Goal: Complete application form

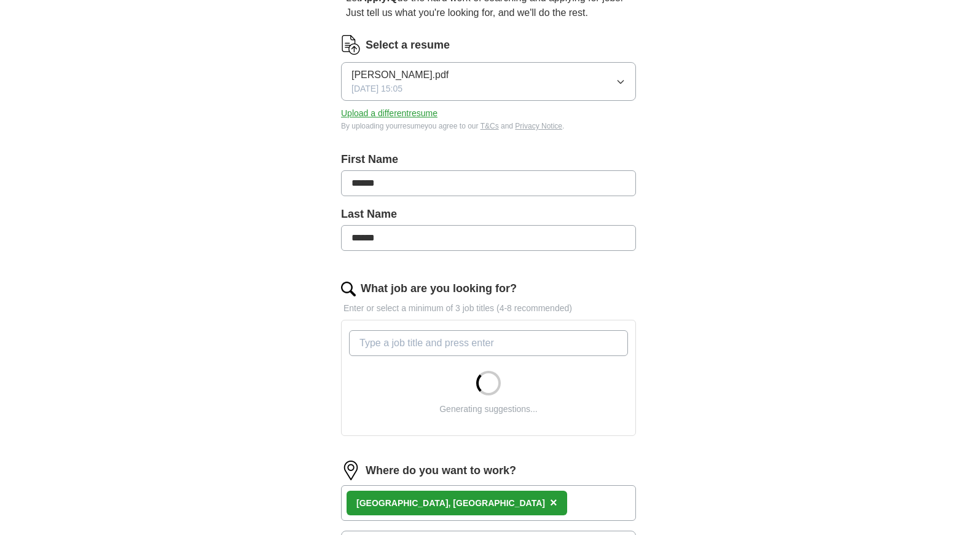
scroll to position [184, 0]
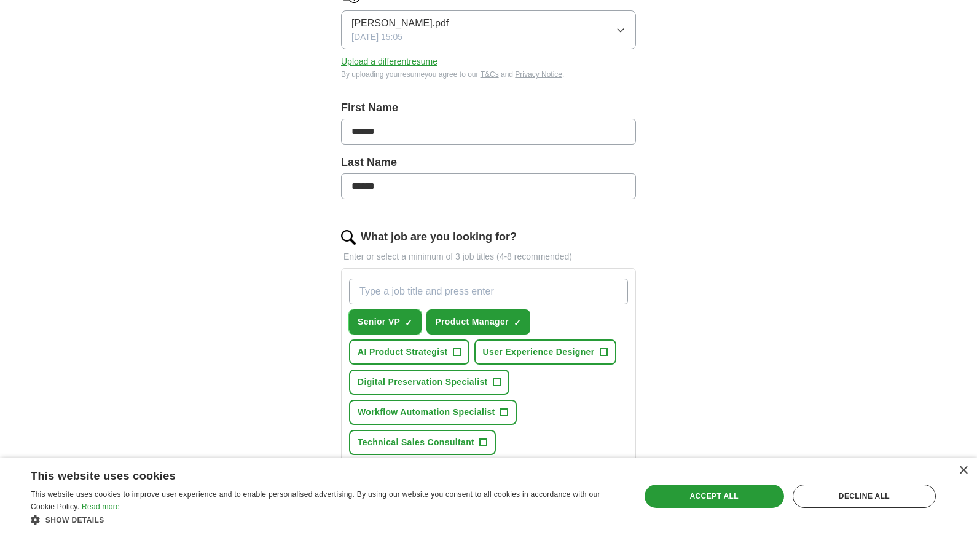
click at [387, 324] on span "Senior VP" at bounding box center [379, 321] width 42 height 13
click at [437, 355] on span "AI Product Strategist" at bounding box center [403, 351] width 90 height 13
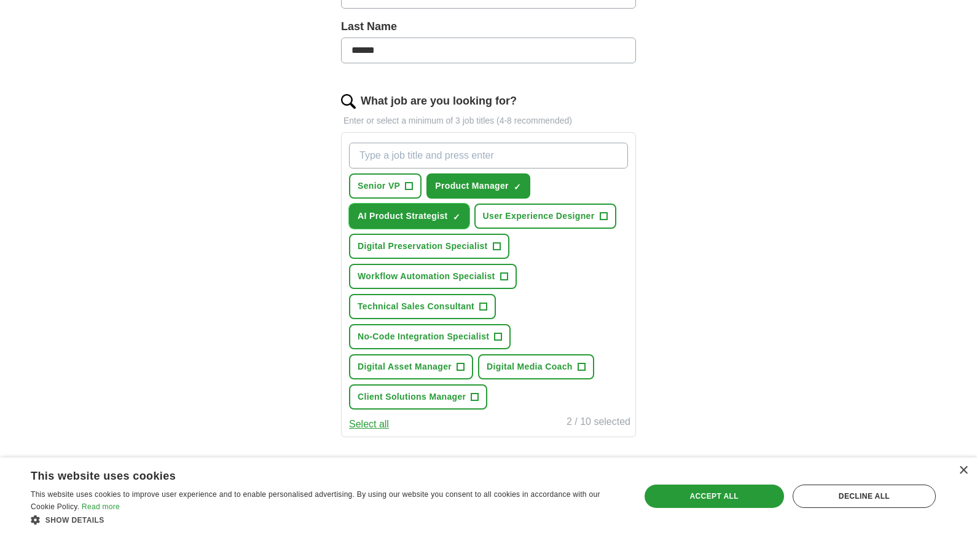
scroll to position [321, 0]
click at [430, 310] on span "Technical Sales Consultant" at bounding box center [416, 305] width 117 height 13
click at [423, 398] on span "Client Solutions Manager" at bounding box center [412, 396] width 108 height 13
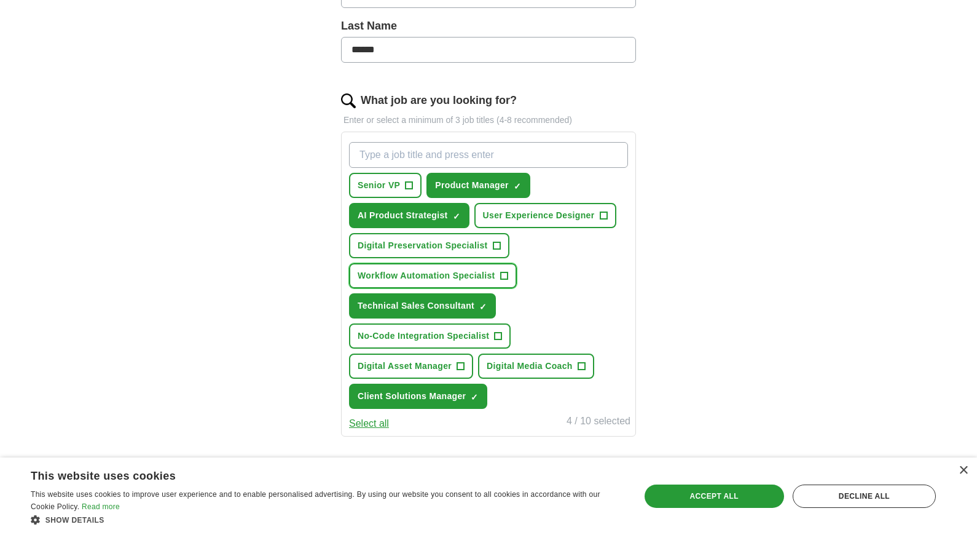
click at [435, 276] on span "Workflow Automation Specialist" at bounding box center [427, 275] width 138 height 13
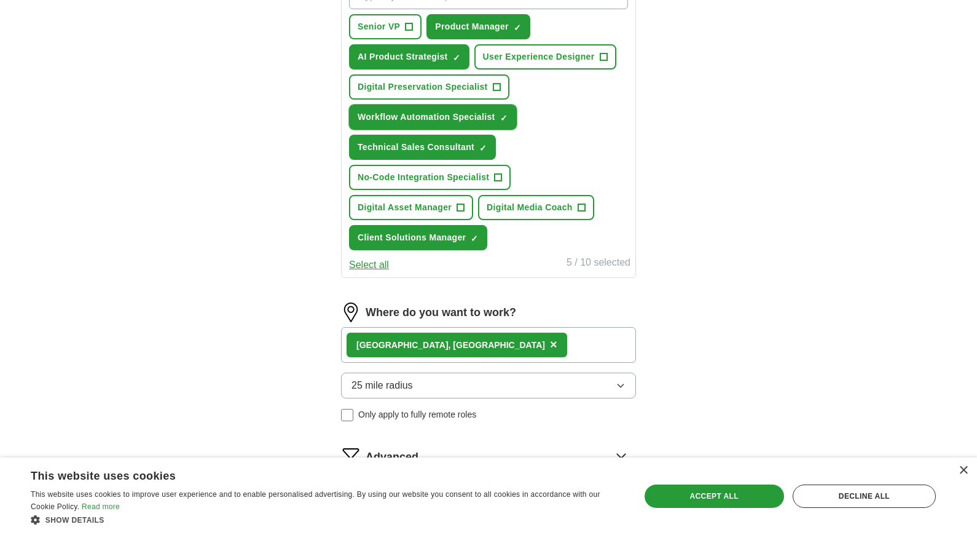
scroll to position [609, 0]
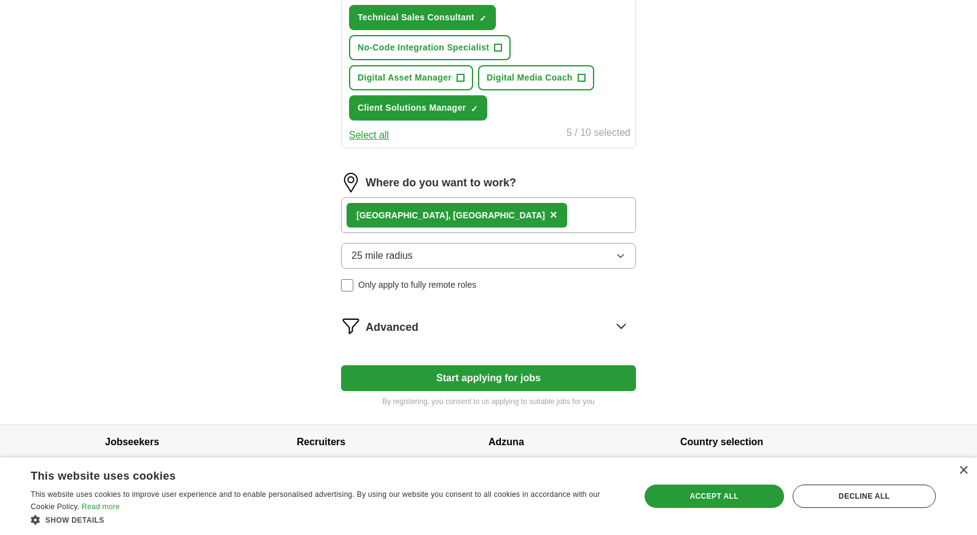
click at [585, 253] on button "25 mile radius" at bounding box center [488, 256] width 295 height 26
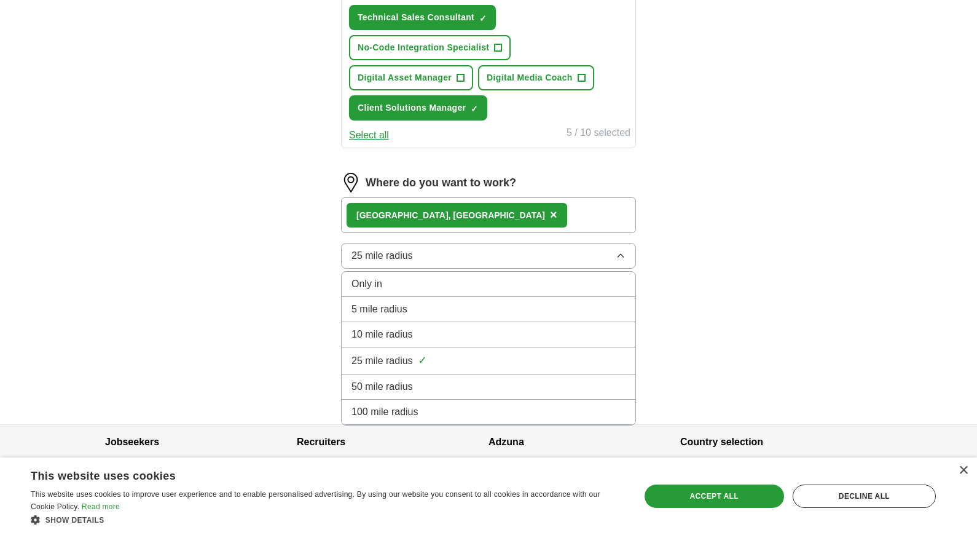
click at [518, 327] on div "10 mile radius" at bounding box center [489, 334] width 274 height 15
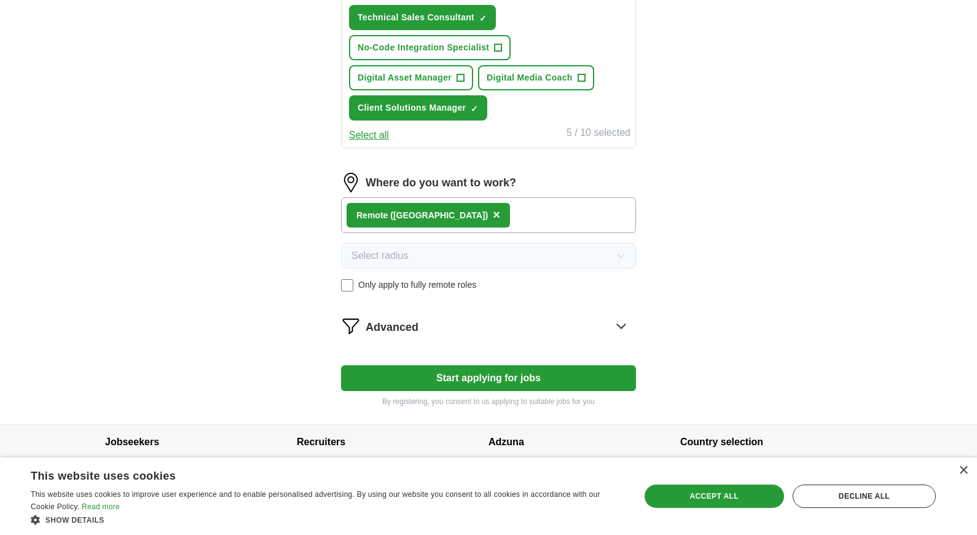
scroll to position [623, 0]
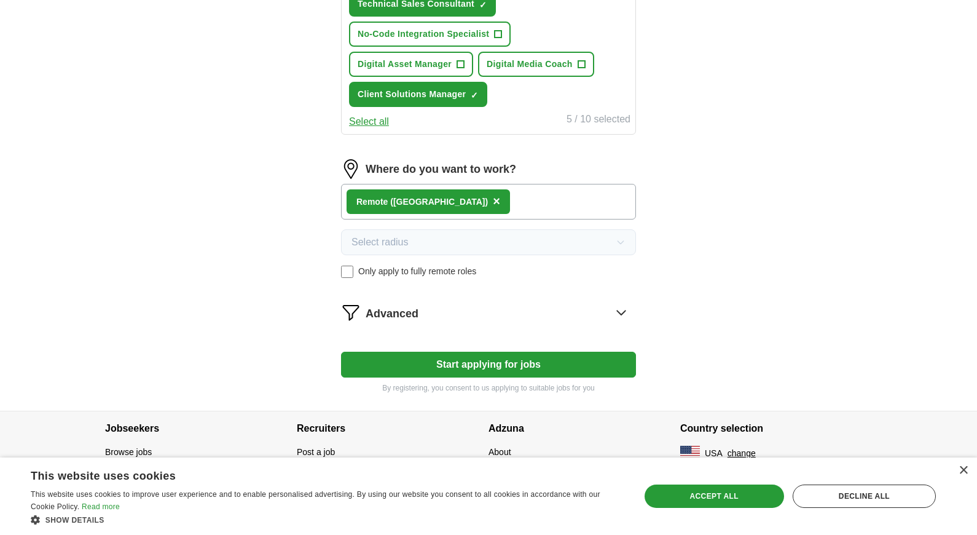
click at [511, 365] on button "Start applying for jobs" at bounding box center [488, 365] width 295 height 26
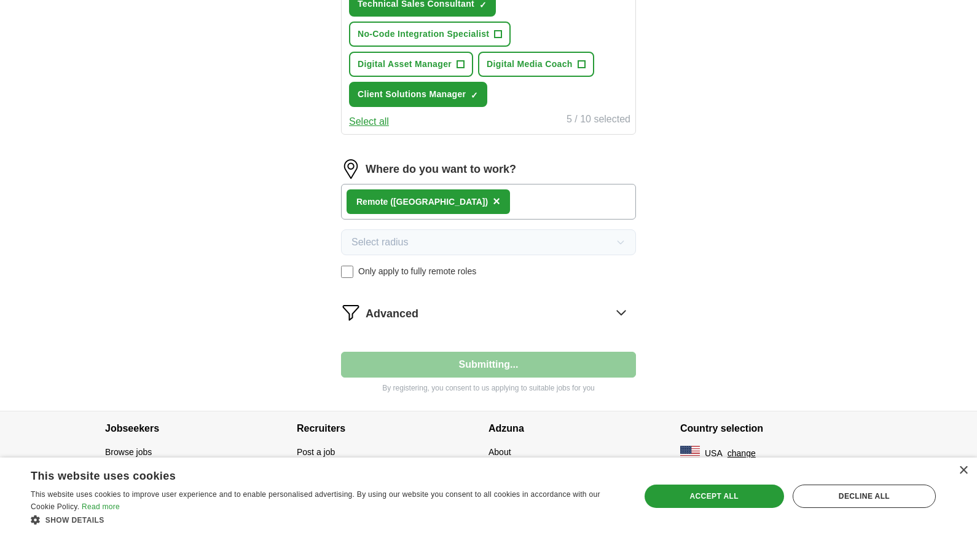
select select "**"
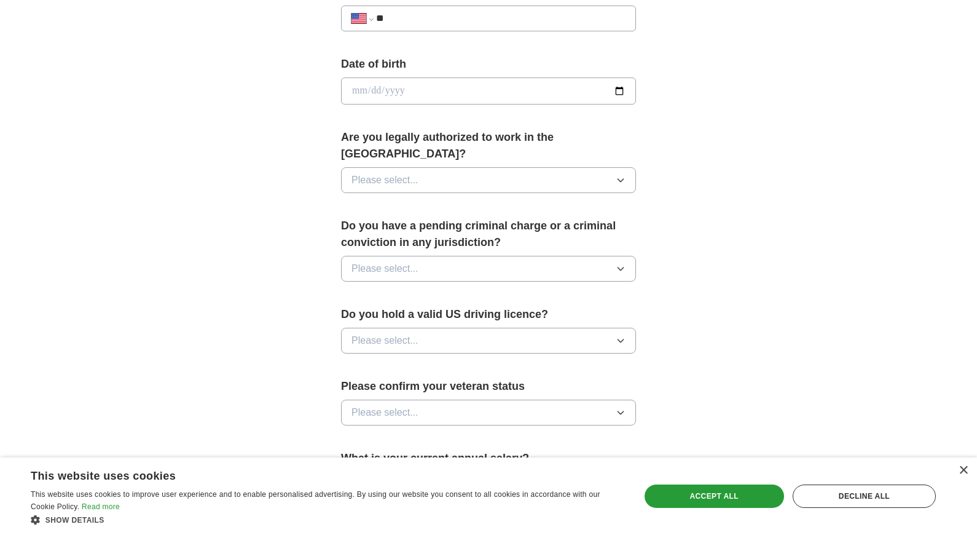
scroll to position [535, 0]
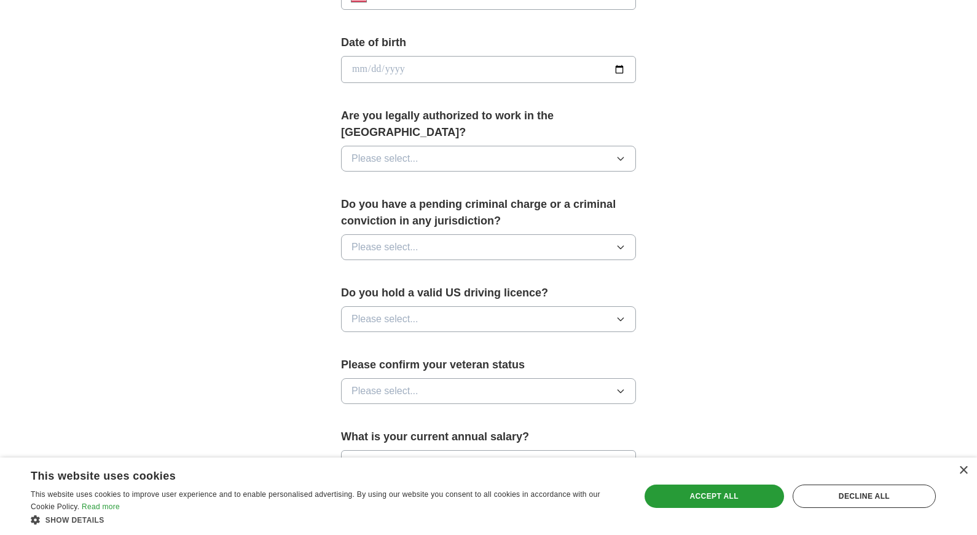
click at [584, 236] on button "Please select..." at bounding box center [488, 247] width 295 height 26
click at [550, 292] on li "No" at bounding box center [489, 300] width 294 height 25
click at [528, 146] on button "Please select..." at bounding box center [488, 159] width 295 height 26
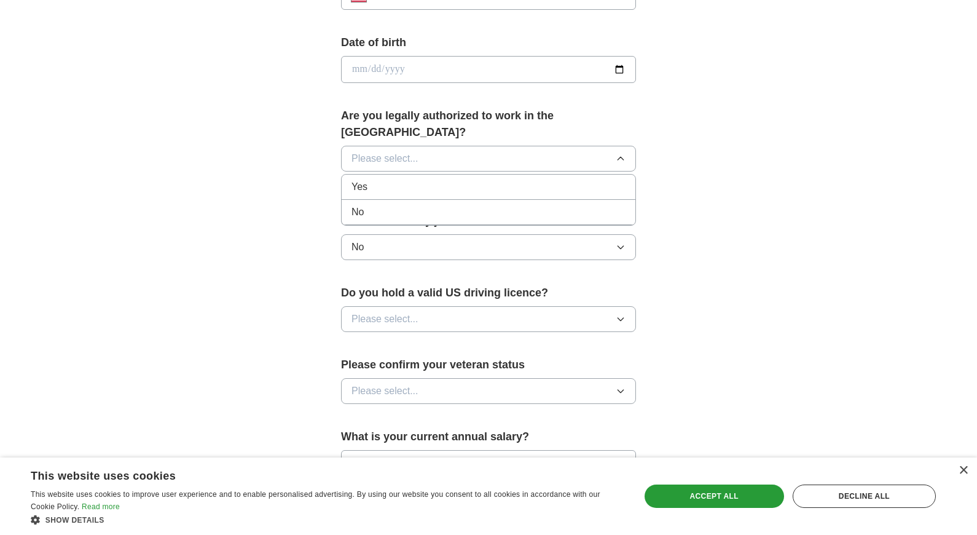
click at [524, 179] on div "Yes" at bounding box center [489, 186] width 274 height 15
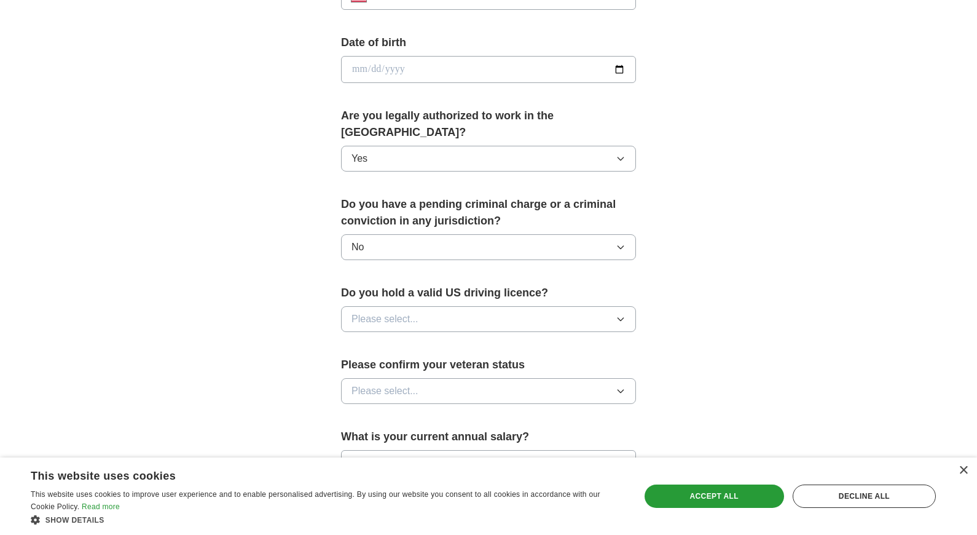
click at [513, 317] on div "Do you hold a valid US driving licence? Please select..." at bounding box center [488, 313] width 295 height 57
click at [533, 306] on button "Please select..." at bounding box center [488, 319] width 295 height 26
click at [521, 340] on div "Yes" at bounding box center [489, 347] width 274 height 15
click at [535, 234] on button "No" at bounding box center [488, 247] width 295 height 26
click at [726, 224] on div "**********" at bounding box center [488, 61] width 787 height 1119
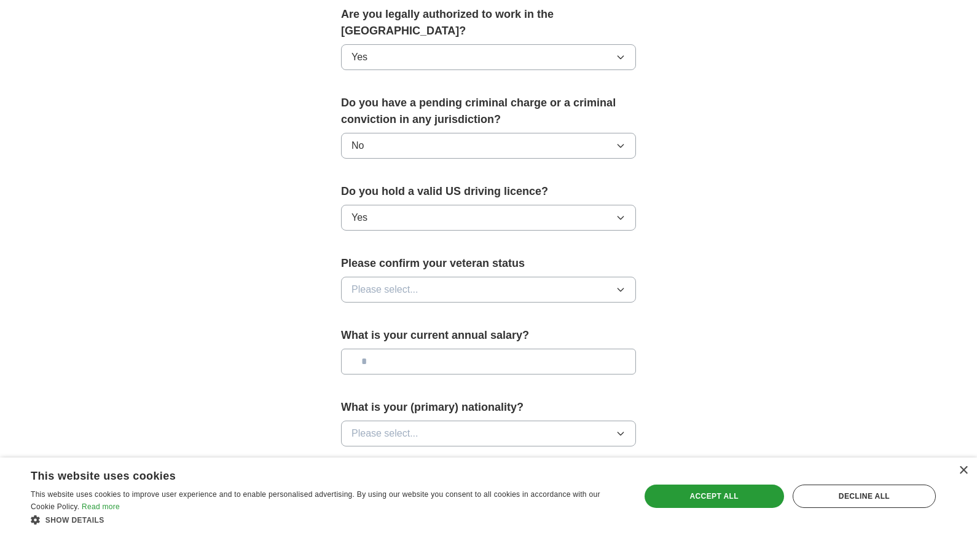
scroll to position [730, 0]
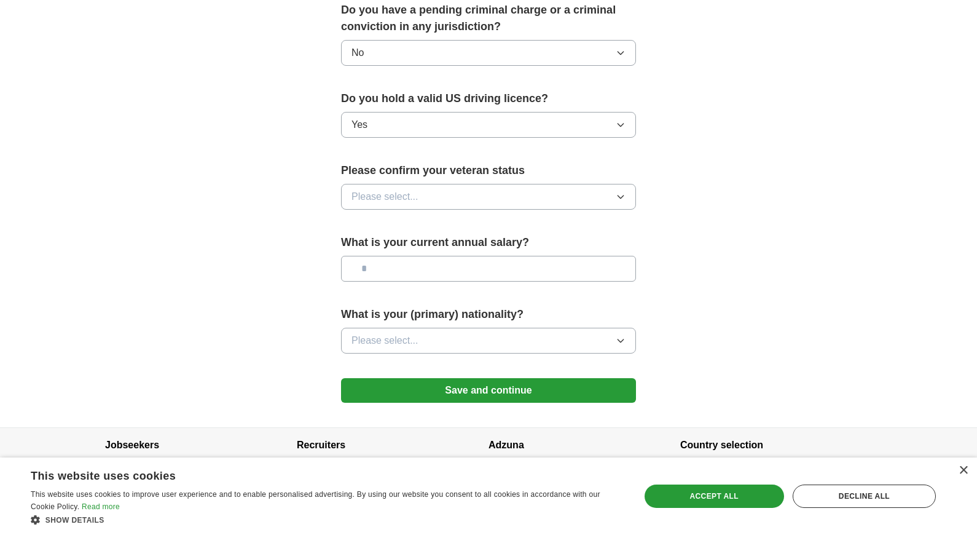
click at [553, 184] on button "Please select..." at bounding box center [488, 197] width 295 height 26
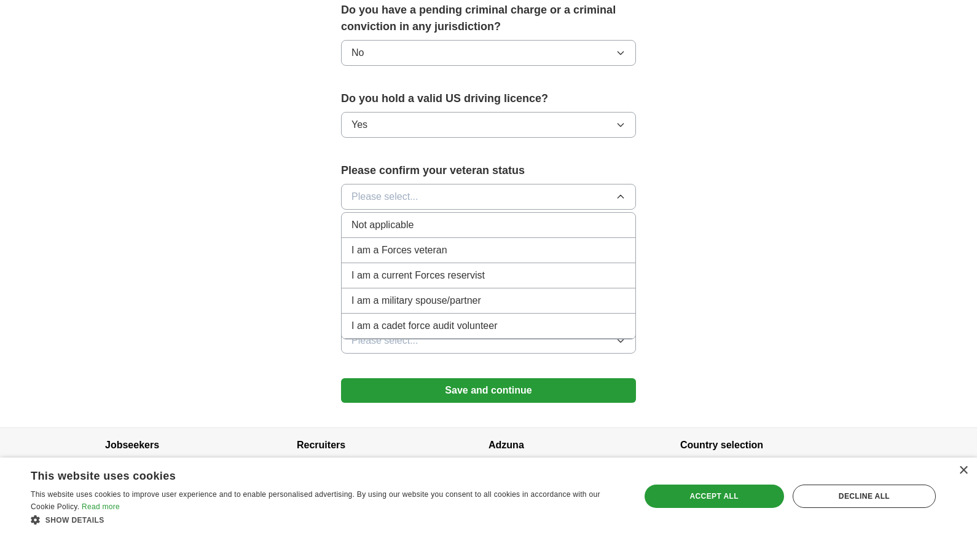
click at [557, 218] on div "Not applicable" at bounding box center [489, 225] width 274 height 15
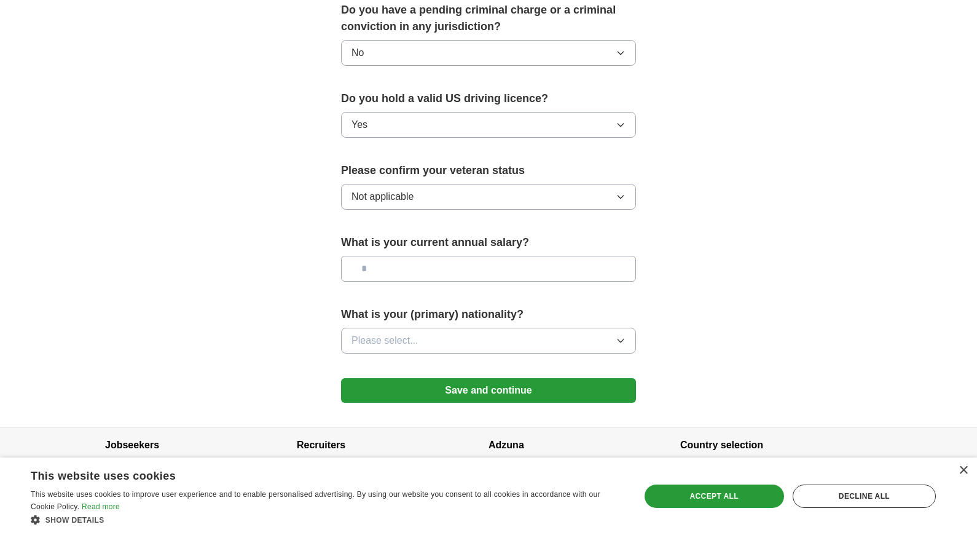
click at [528, 256] on input "text" at bounding box center [488, 269] width 295 height 26
type input "*******"
click at [533, 328] on button "Please select..." at bounding box center [488, 341] width 295 height 26
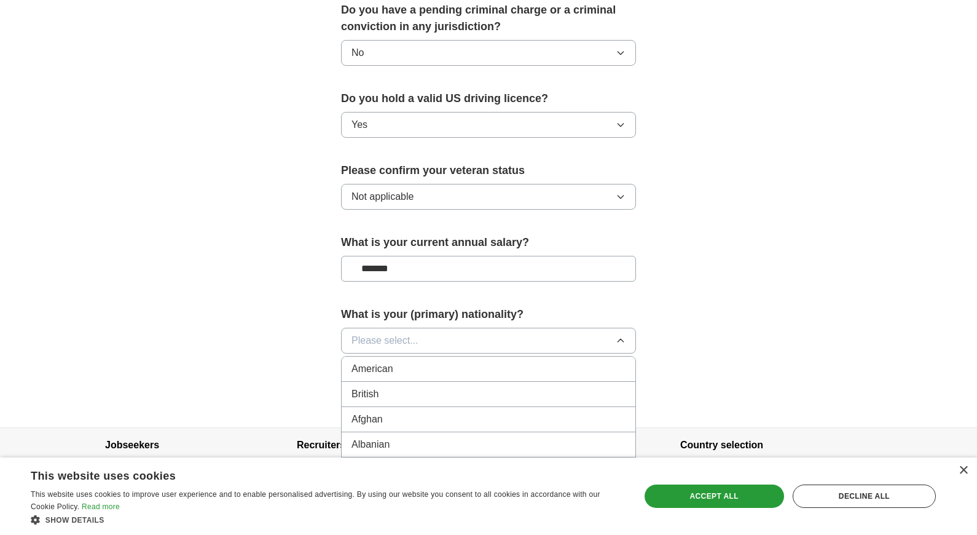
click at [490, 361] on div "American" at bounding box center [489, 368] width 274 height 15
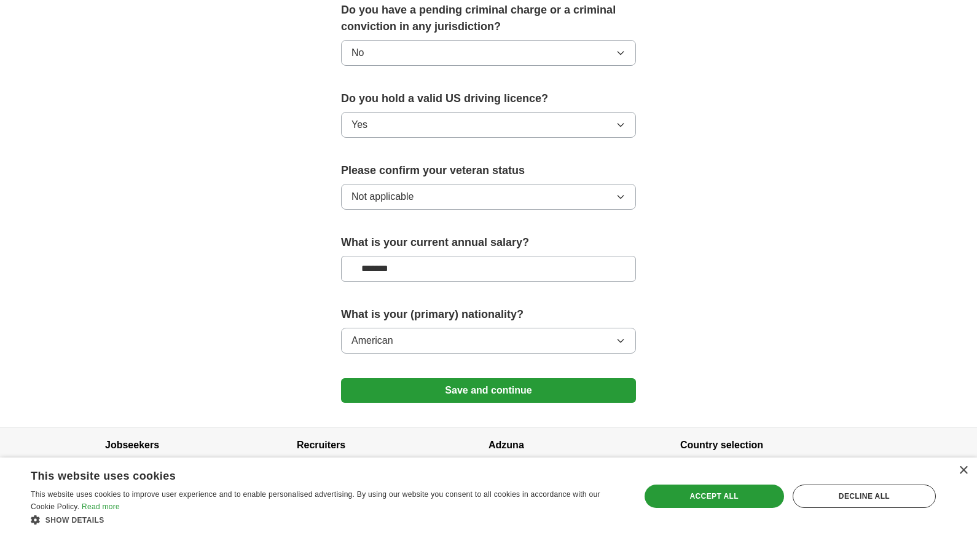
click at [580, 378] on button "Save and continue" at bounding box center [488, 390] width 295 height 25
click at [962, 470] on div "×" at bounding box center [963, 470] width 9 height 9
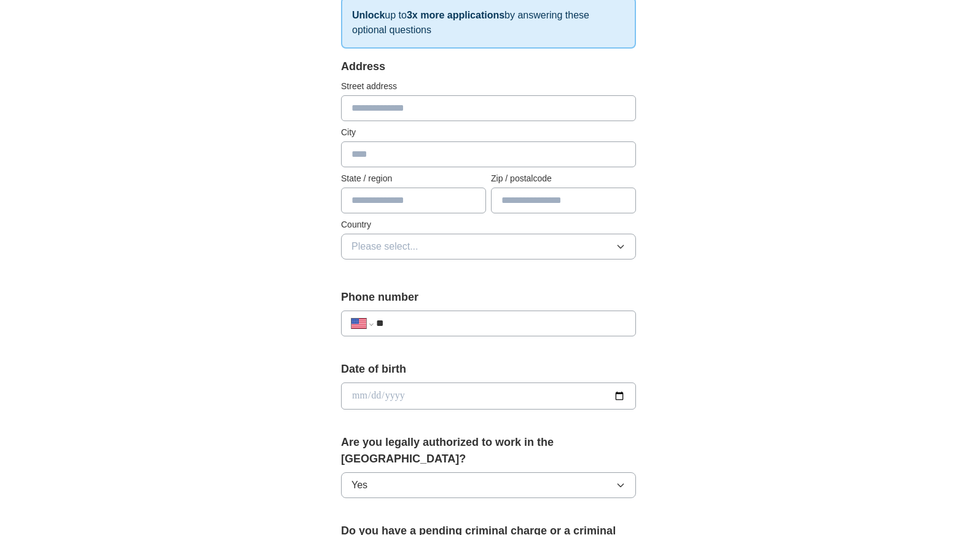
scroll to position [207, 0]
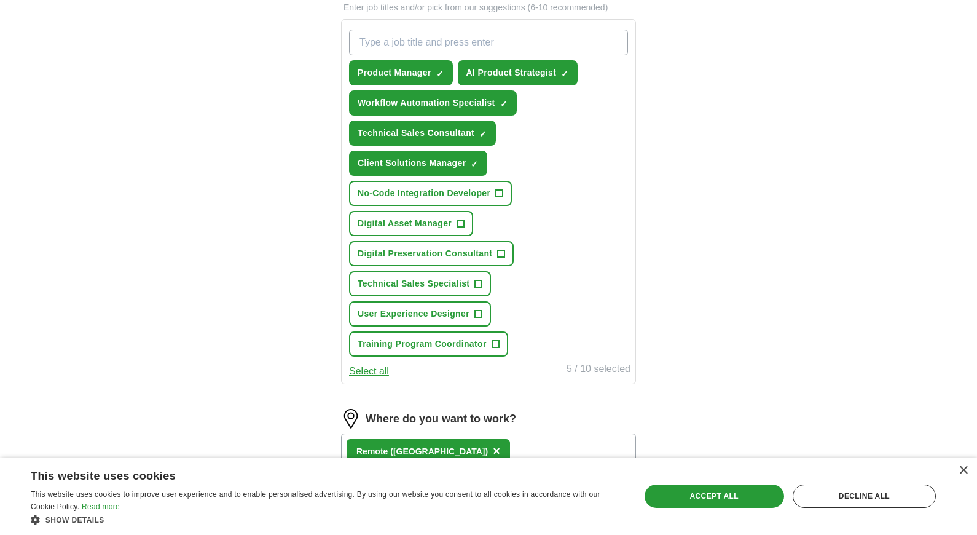
scroll to position [447, 0]
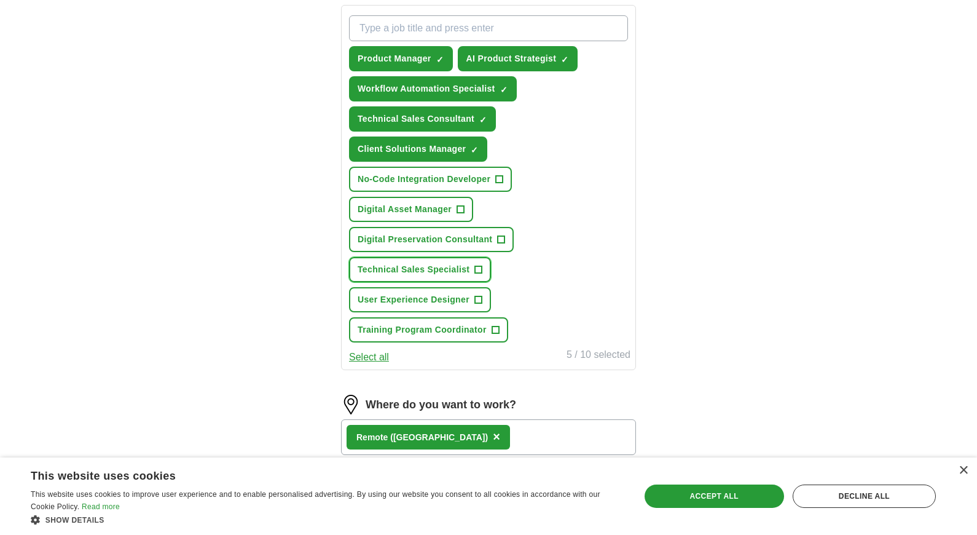
click at [479, 269] on span "+" at bounding box center [478, 270] width 7 height 10
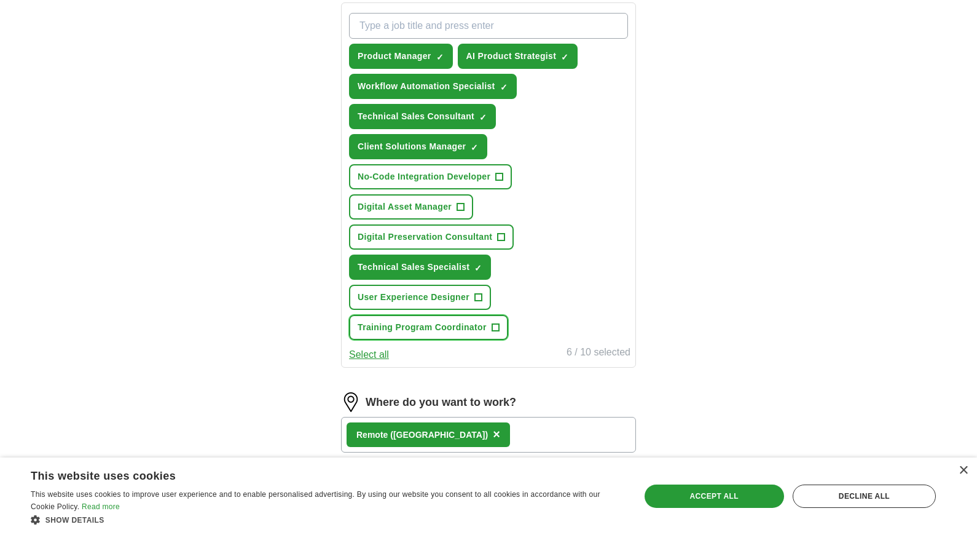
click at [489, 329] on button "Training Program Coordinator +" at bounding box center [428, 327] width 159 height 25
click at [451, 205] on span "Digital Asset Manager" at bounding box center [405, 206] width 94 height 13
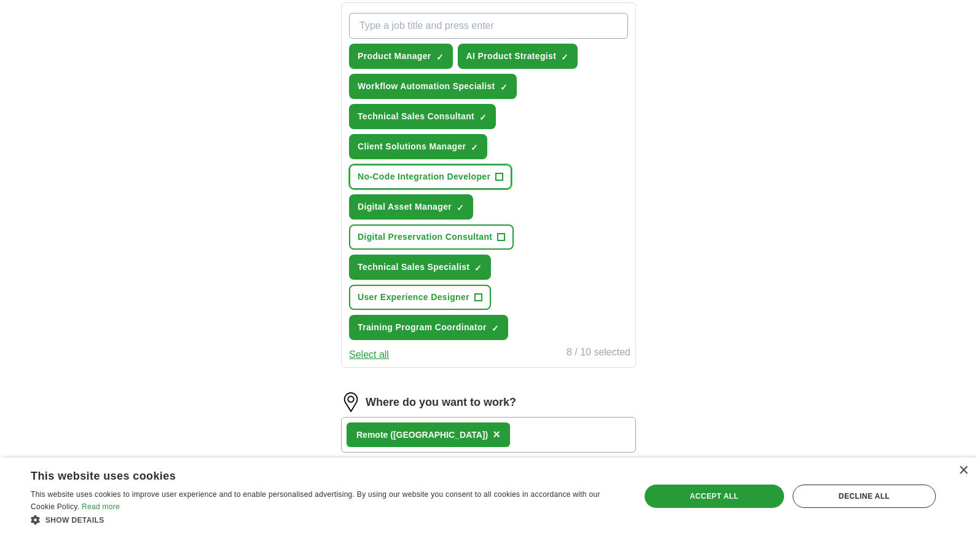
click at [448, 181] on span "No-Code Integration Developer" at bounding box center [424, 176] width 133 height 13
click at [431, 237] on span "Digital Preservation Consultant" at bounding box center [425, 236] width 135 height 13
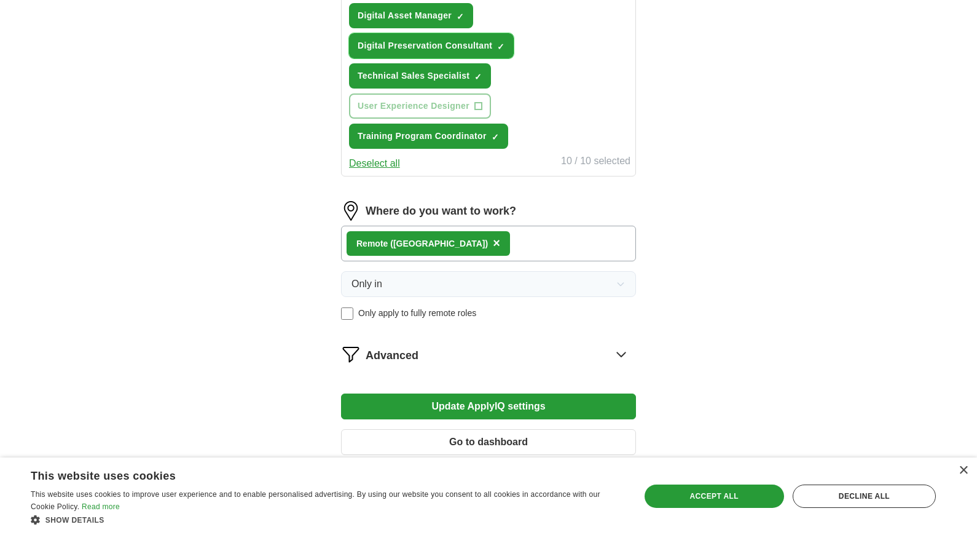
scroll to position [707, 0]
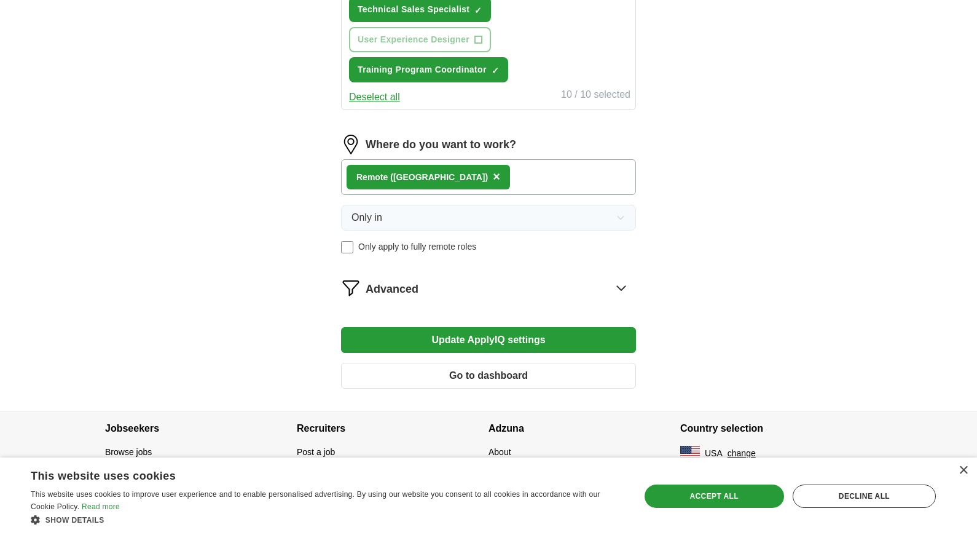
click at [586, 345] on button "Update ApplyIQ settings" at bounding box center [488, 340] width 295 height 26
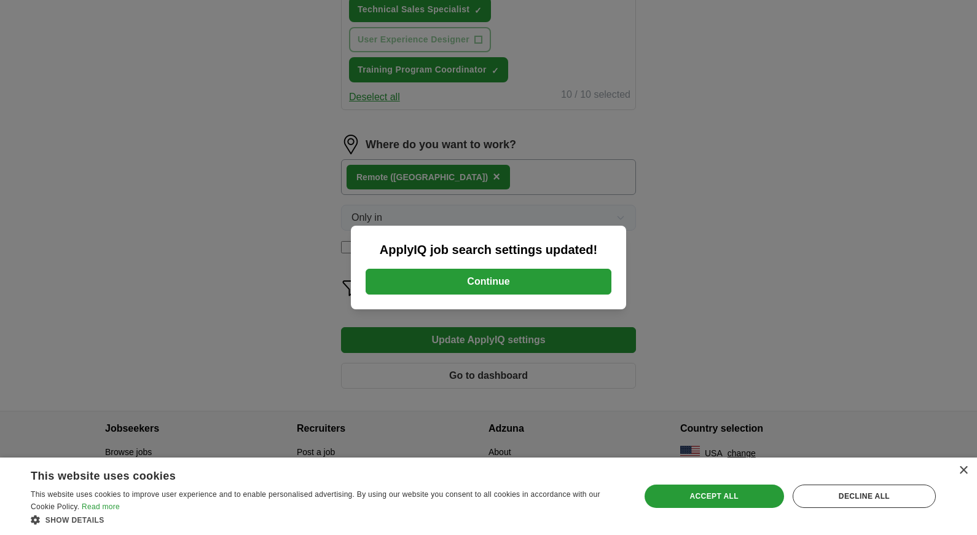
click at [522, 277] on button "Continue" at bounding box center [489, 282] width 246 height 26
